Goal: Transaction & Acquisition: Purchase product/service

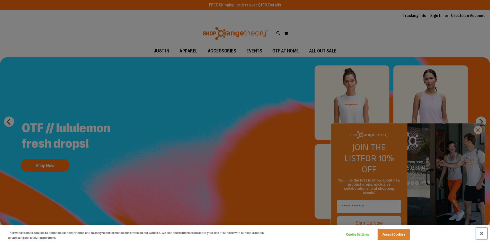
click at [481, 233] on button "Close" at bounding box center [482, 233] width 11 height 11
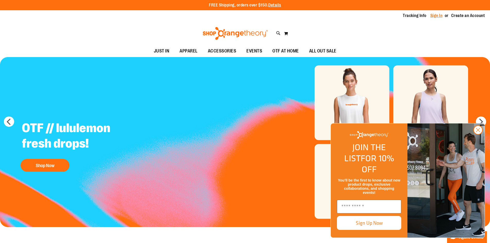
click at [434, 17] on link "Sign In" at bounding box center [437, 16] width 12 height 6
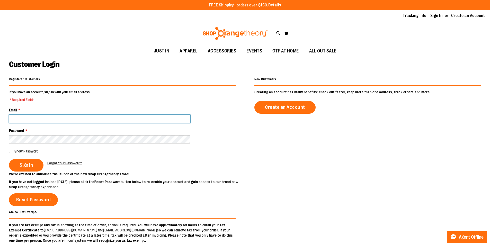
click at [15, 122] on input "Email *" at bounding box center [99, 119] width 181 height 8
type input "**********"
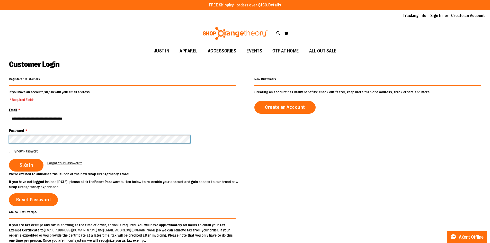
click at [9, 159] on button "Sign In" at bounding box center [26, 165] width 34 height 13
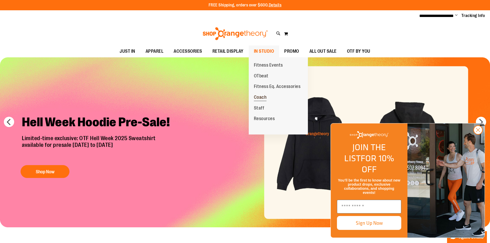
click at [260, 96] on span "Coach" at bounding box center [260, 98] width 13 height 6
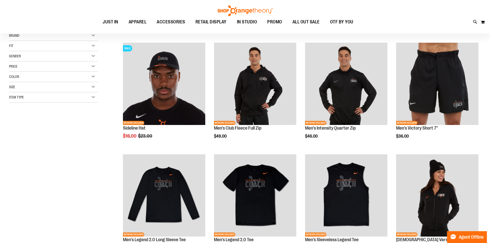
scroll to position [51, 0]
